Goal: Navigation & Orientation: Find specific page/section

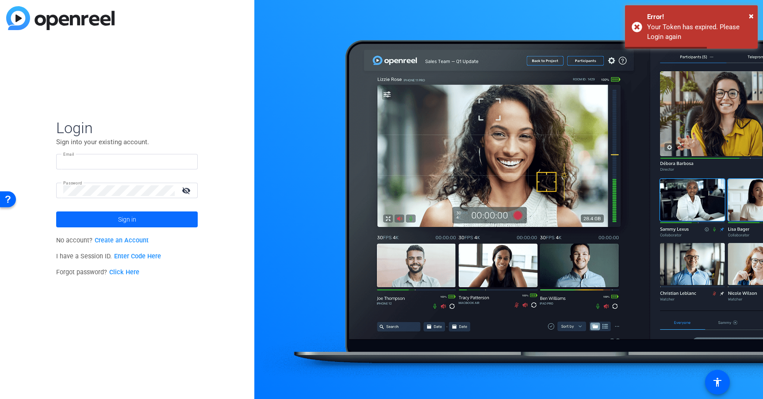
type input "[PERSON_NAME][EMAIL_ADDRESS][PERSON_NAME][DOMAIN_NAME]"
click at [136, 221] on span "Sign in" at bounding box center [127, 219] width 18 height 22
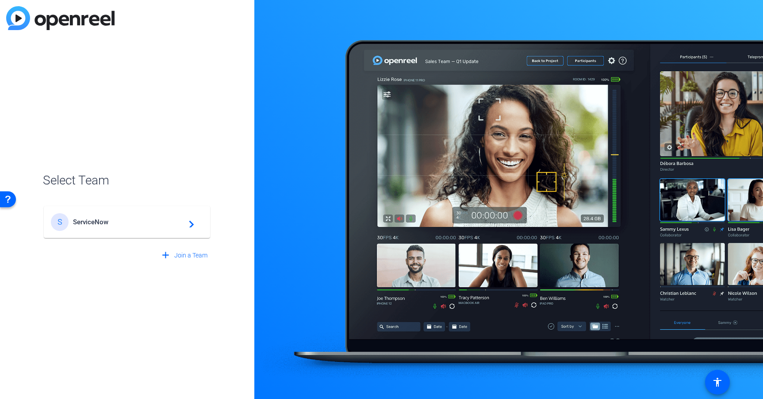
click at [173, 220] on span "ServiceNow" at bounding box center [128, 222] width 111 height 8
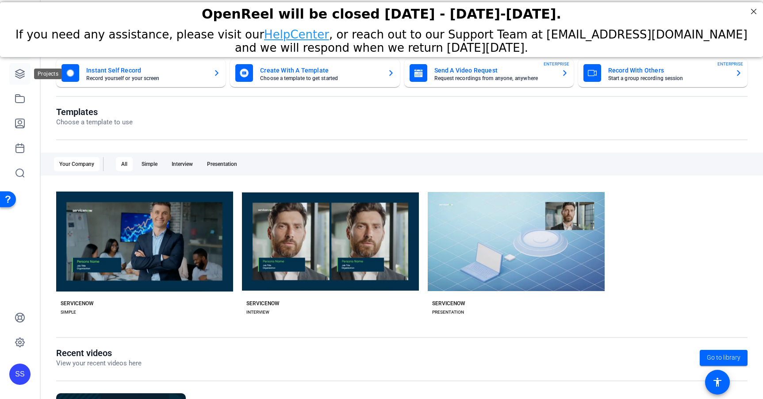
click at [18, 78] on icon at bounding box center [20, 74] width 11 height 11
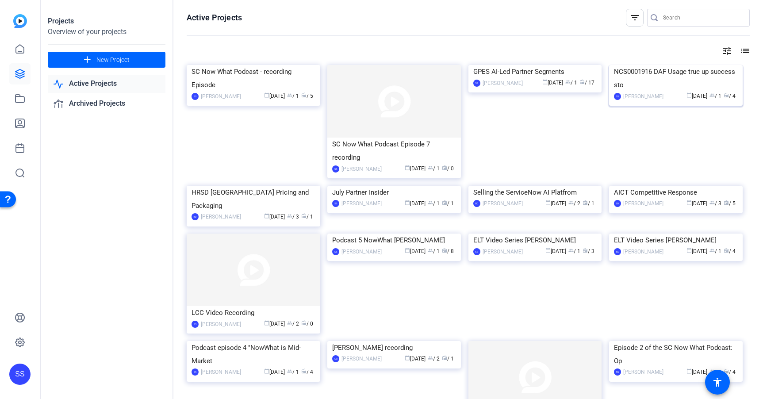
click at [689, 92] on div "NCS0001916 DAF Usage true up success sto" at bounding box center [676, 78] width 124 height 27
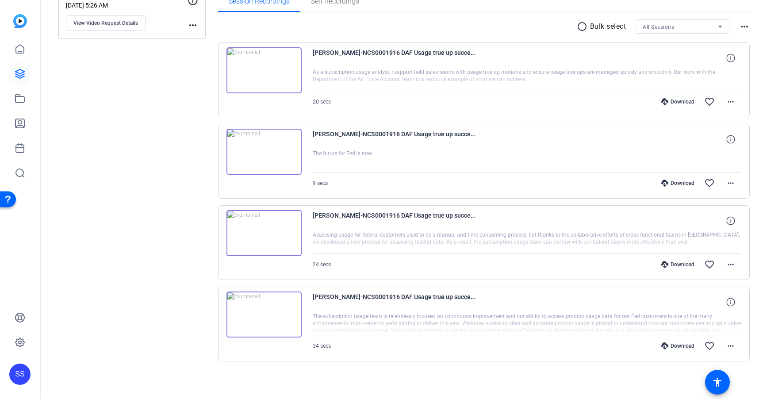
scroll to position [143, 0]
